Goal: Contribute content

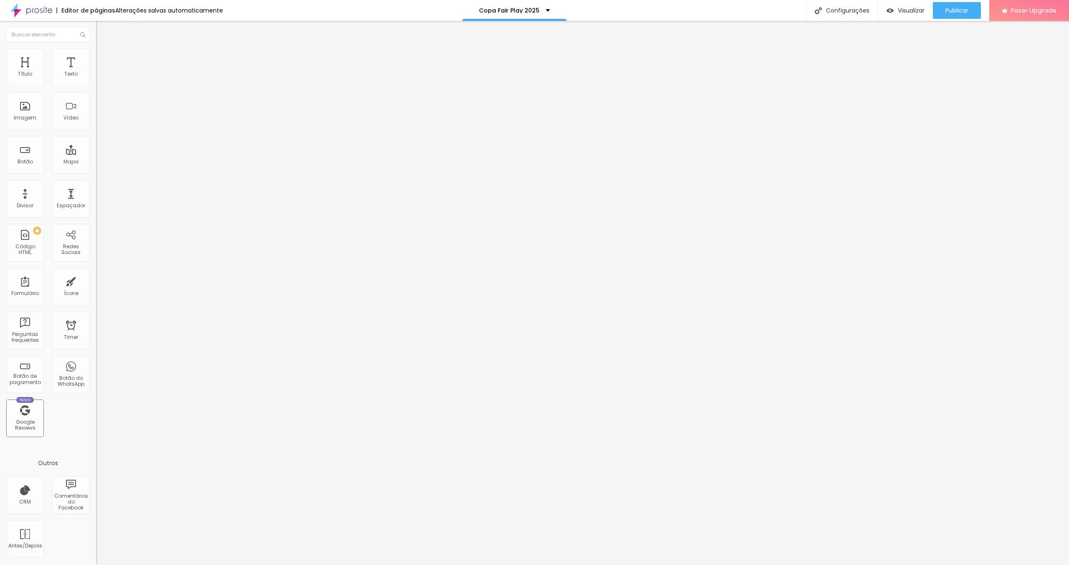
click at [96, 55] on li "Estilo" at bounding box center [144, 52] width 96 height 8
type input "95"
type input "100"
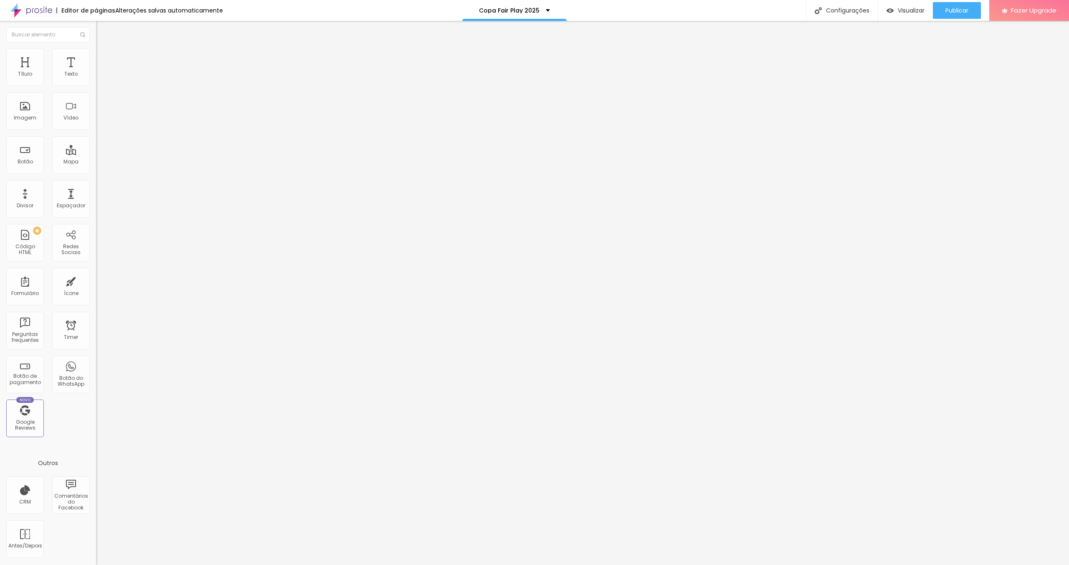
drag, startPoint x: 43, startPoint y: 59, endPoint x: 58, endPoint y: 74, distance: 20.7
click at [104, 58] on span "Estilo" at bounding box center [110, 54] width 13 height 7
type input "100"
drag, startPoint x: 46, startPoint y: 51, endPoint x: 51, endPoint y: 58, distance: 8.4
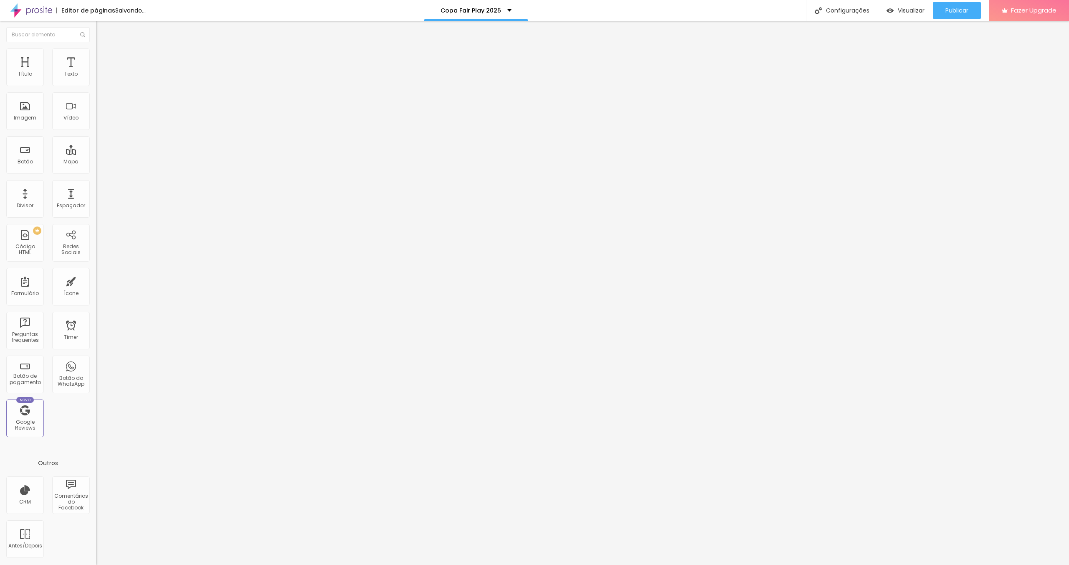
click at [96, 51] on img at bounding box center [100, 52] width 8 height 8
type input "95"
type input "100"
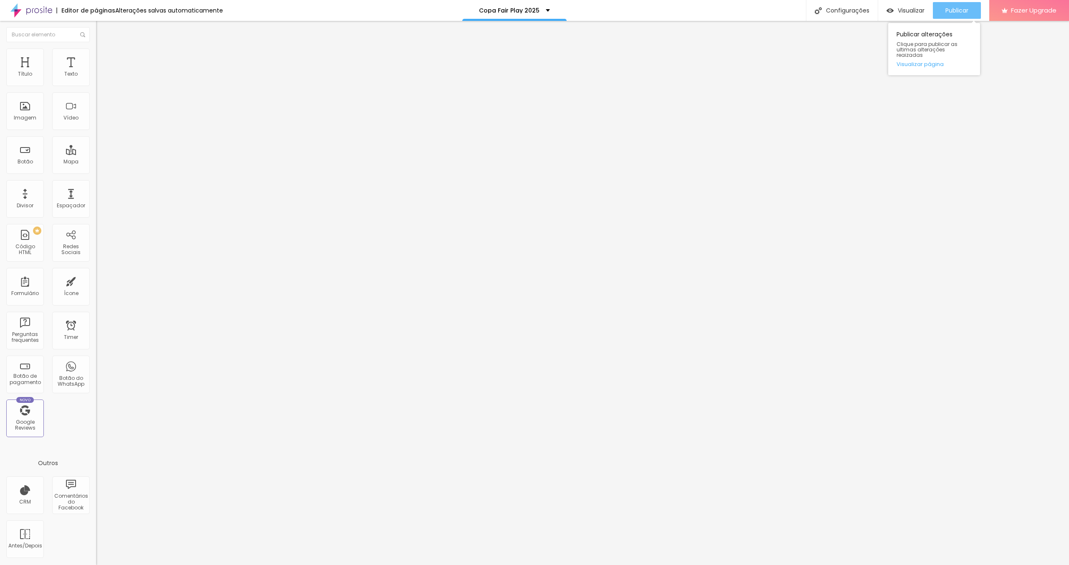
click at [939, 11] on button "Publicar" at bounding box center [957, 10] width 48 height 17
click at [929, 61] on link "Visualizar página" at bounding box center [934, 63] width 75 height 5
drag, startPoint x: 46, startPoint y: 227, endPoint x: 34, endPoint y: 227, distance: 11.7
click at [96, 171] on input "[URL][DOMAIN_NAME]" at bounding box center [146, 167] width 100 height 8
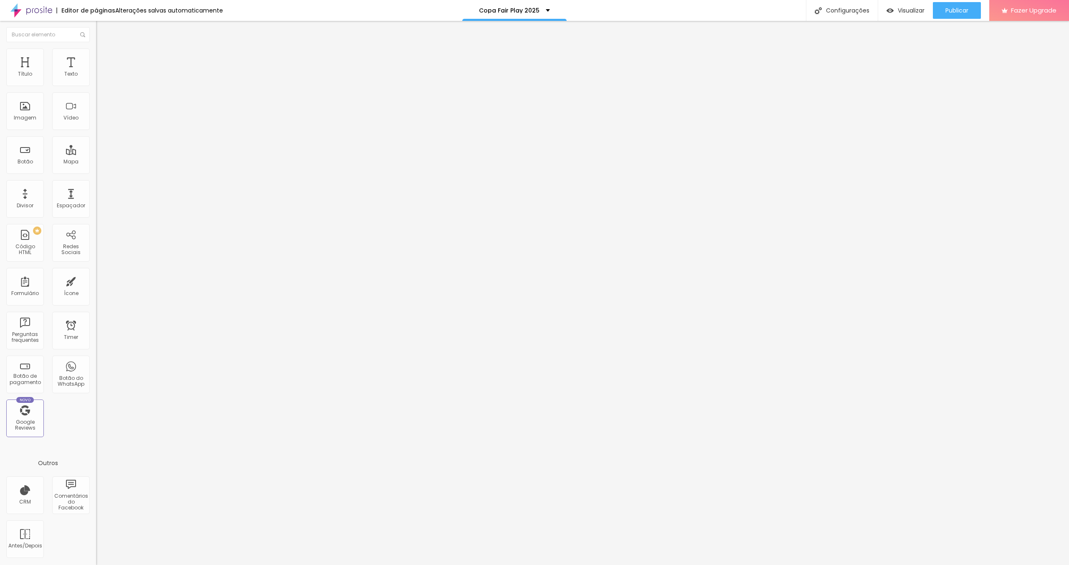
drag, startPoint x: 33, startPoint y: 226, endPoint x: 51, endPoint y: 229, distance: 18.1
click at [96, 171] on input "[URL][DOMAIN_NAME]" at bounding box center [146, 167] width 100 height 8
drag, startPoint x: 86, startPoint y: 225, endPoint x: 0, endPoint y: 221, distance: 86.5
click at [96, 191] on div "Trocar imagem Descrição da imagem (Alt) Alinhamento Proporção Original Cinema 1…" at bounding box center [144, 128] width 96 height 126
click at [96, 171] on input "[URL][DOMAIN_NAME]" at bounding box center [146, 167] width 100 height 8
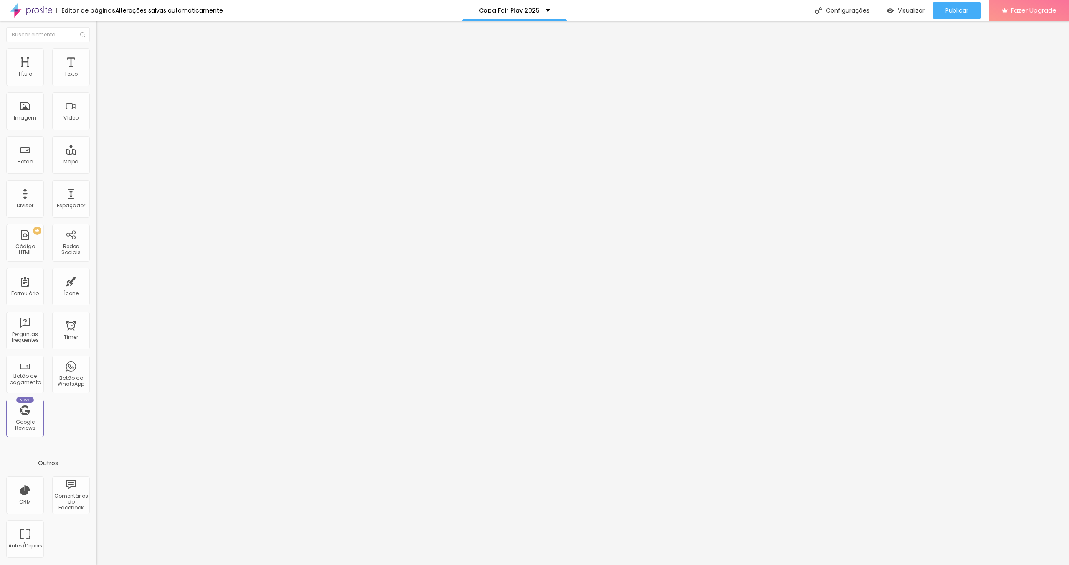
click at [96, 171] on input "[URL][DOMAIN_NAME]" at bounding box center [146, 167] width 100 height 8
